Goal: Information Seeking & Learning: Check status

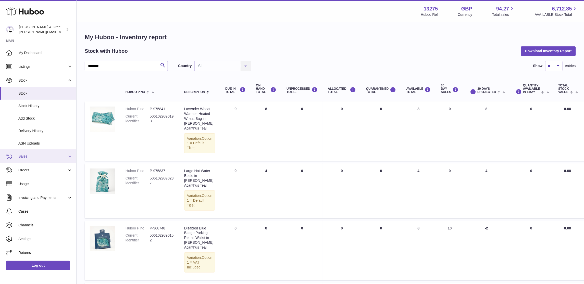
click at [45, 151] on link "Sales" at bounding box center [38, 156] width 76 height 14
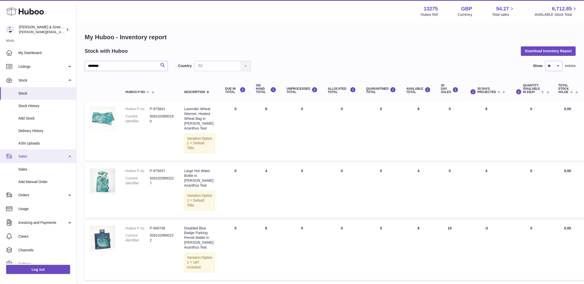
click at [42, 162] on link "Sales" at bounding box center [38, 156] width 76 height 14
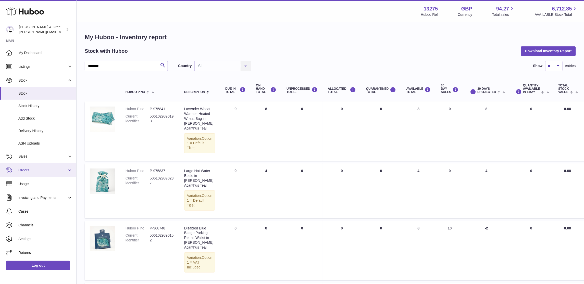
click at [43, 166] on link "Orders" at bounding box center [38, 170] width 76 height 14
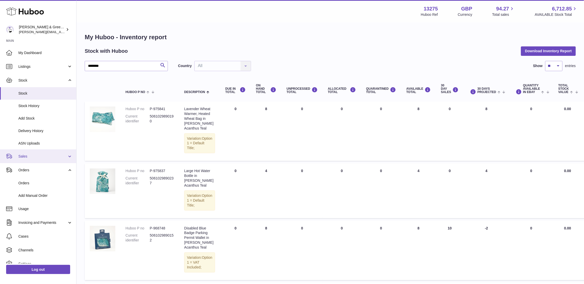
click at [46, 154] on span "Sales" at bounding box center [42, 156] width 49 height 5
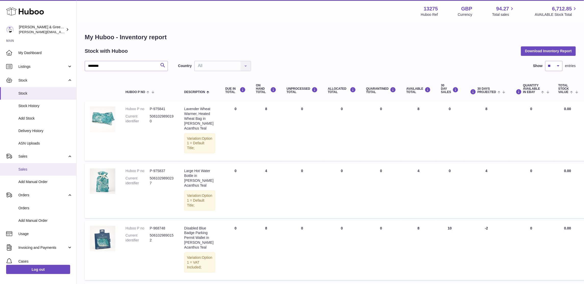
click at [42, 166] on link "Sales" at bounding box center [38, 169] width 76 height 12
click at [39, 167] on span "Sales" at bounding box center [45, 169] width 54 height 5
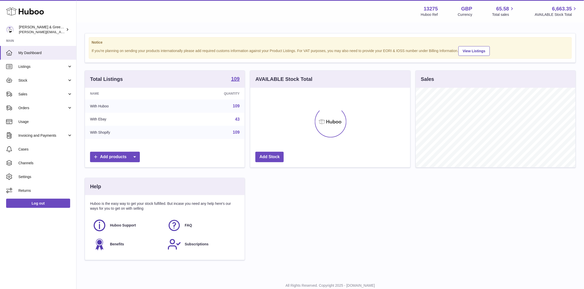
scroll to position [79, 160]
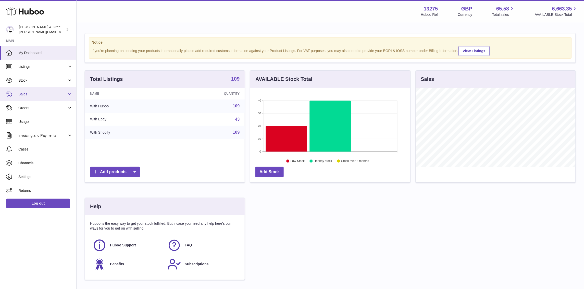
click at [32, 93] on span "Sales" at bounding box center [42, 94] width 49 height 5
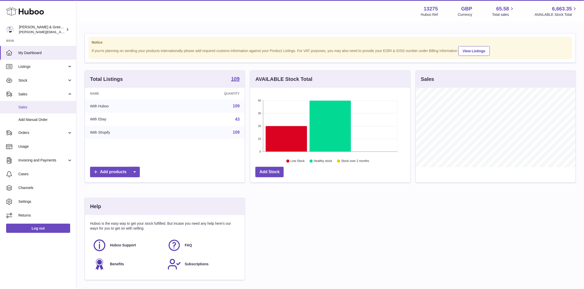
click at [35, 105] on span "Sales" at bounding box center [45, 107] width 54 height 5
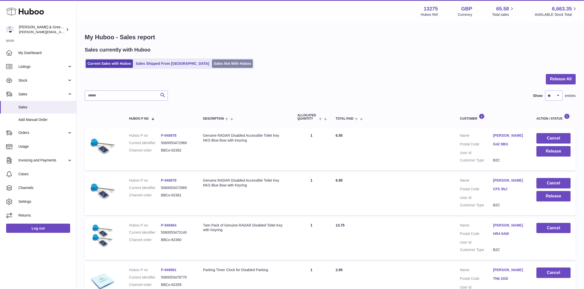
click at [212, 63] on link "Sales Not With Huboo" at bounding box center [232, 63] width 41 height 8
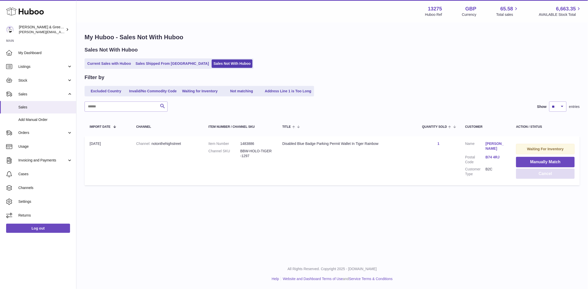
click at [540, 175] on button "Cancel" at bounding box center [546, 174] width 59 height 10
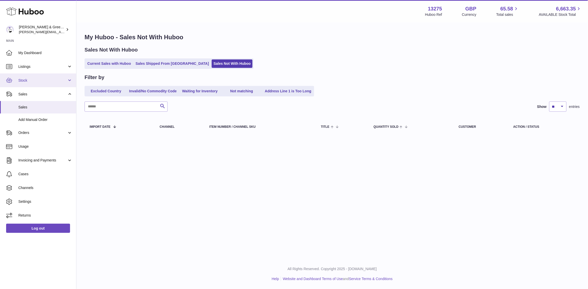
click at [55, 79] on span "Stock" at bounding box center [42, 80] width 49 height 5
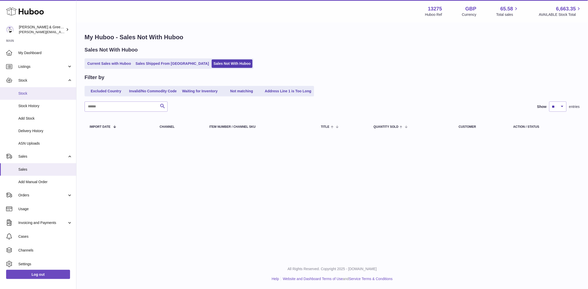
click at [56, 90] on link "Stock" at bounding box center [38, 93] width 76 height 12
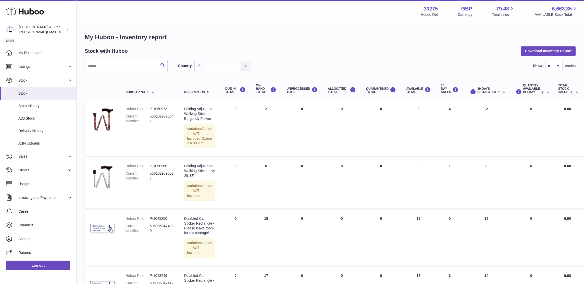
click at [142, 66] on input "text" at bounding box center [126, 66] width 83 height 10
type input "***"
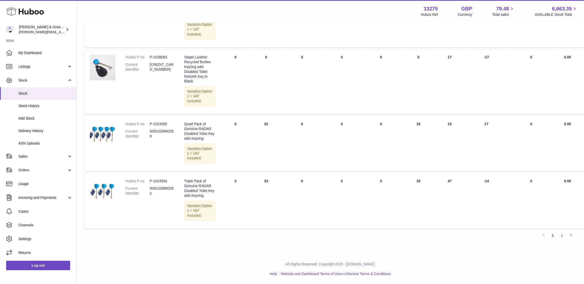
scroll to position [620, 0]
click at [563, 236] on link "2" at bounding box center [561, 235] width 9 height 9
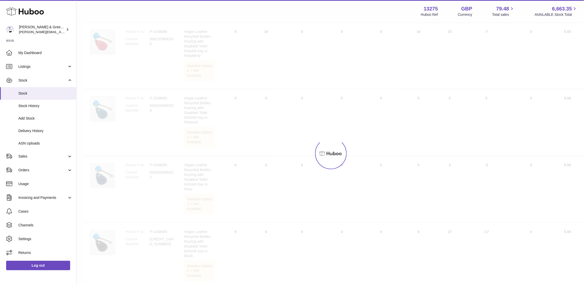
scroll to position [23, 0]
